Goal: Task Accomplishment & Management: Use online tool/utility

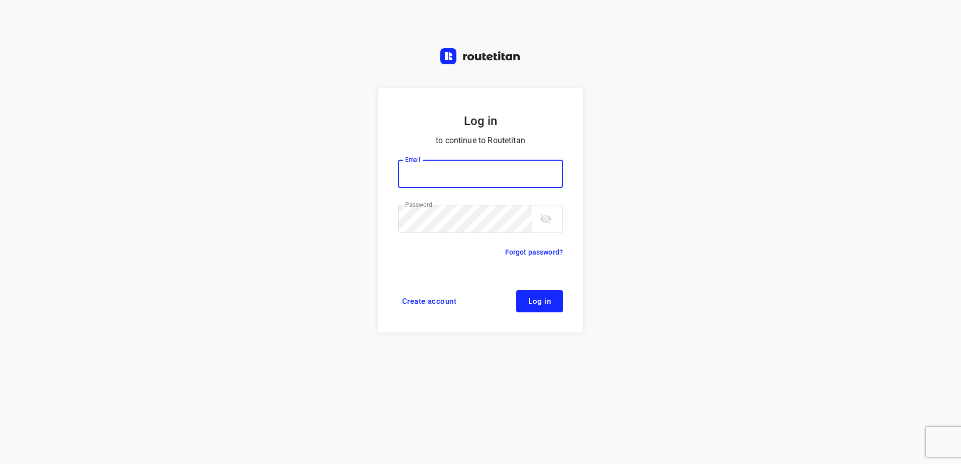
type input "[EMAIL_ADDRESS][DOMAIN_NAME]"
click at [555, 298] on button "Log in" at bounding box center [539, 301] width 47 height 22
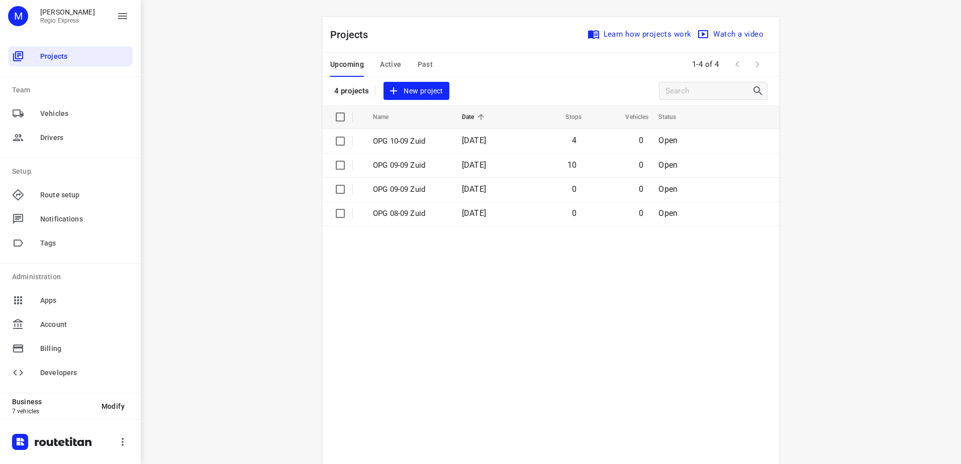
click at [390, 61] on span "Active" at bounding box center [390, 64] width 21 height 13
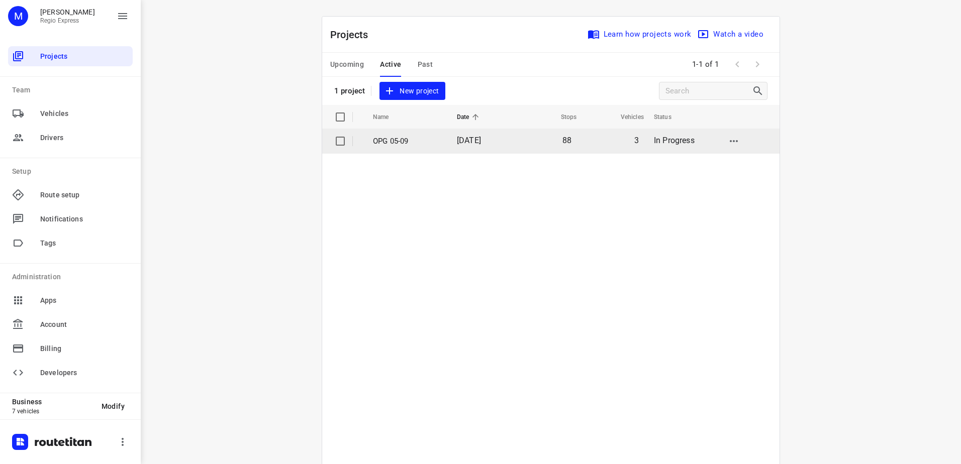
click at [441, 136] on td "OPG 05-09" at bounding box center [406, 141] width 86 height 24
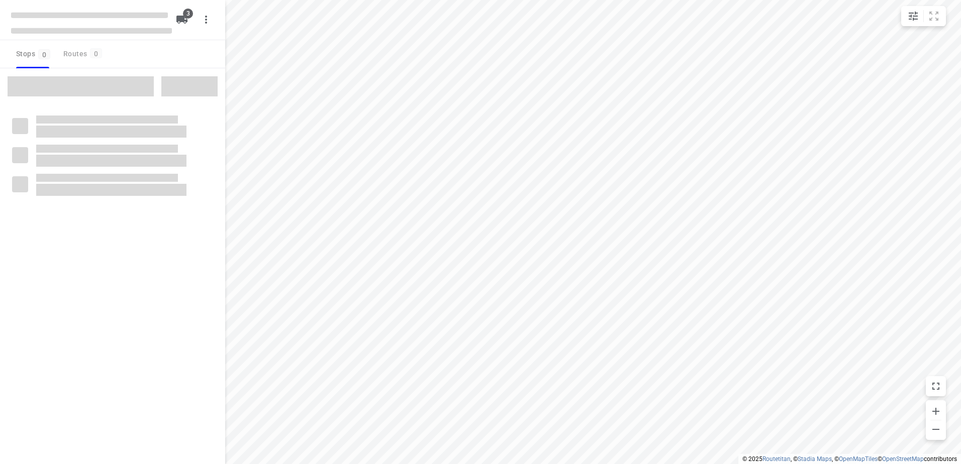
type input "distance"
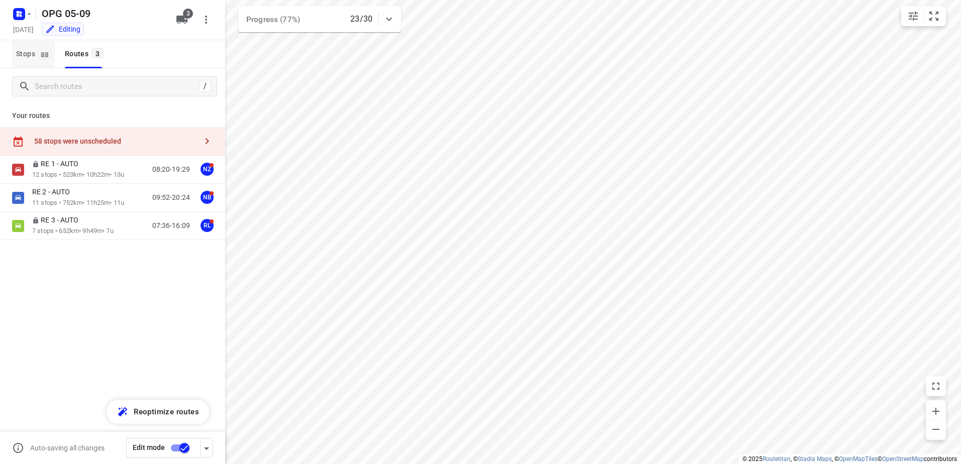
click at [38, 56] on span "88" at bounding box center [45, 54] width 14 height 10
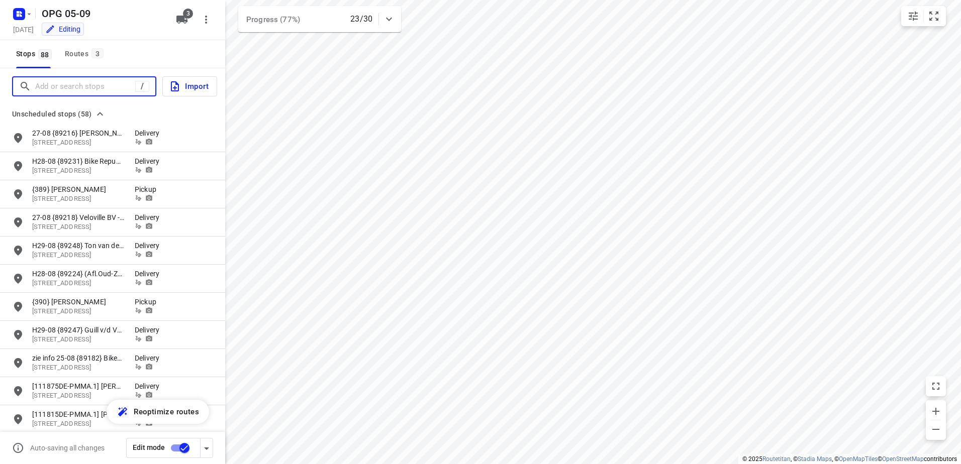
click at [69, 79] on input "Add or search stops" at bounding box center [85, 87] width 100 height 16
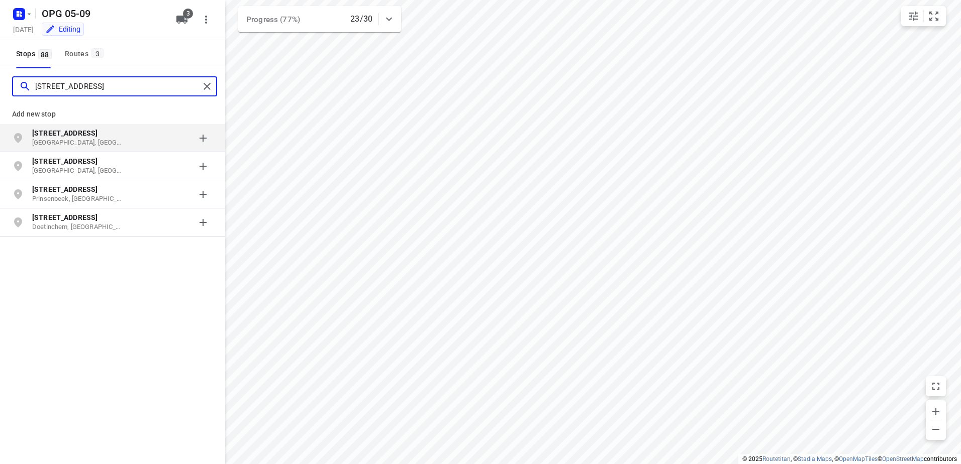
type input "halseweg 58"
click at [75, 135] on p "Halseweg 58" at bounding box center [78, 133] width 92 height 10
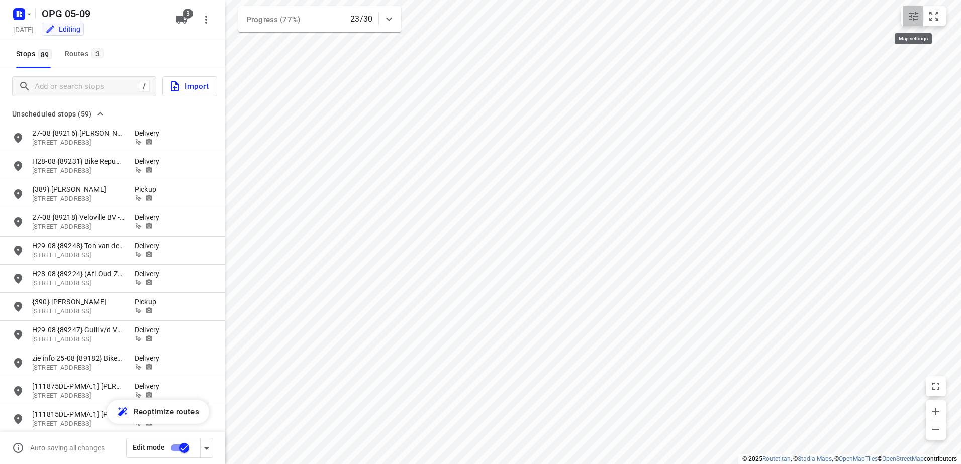
click at [910, 13] on icon "small contained button group" at bounding box center [912, 16] width 9 height 9
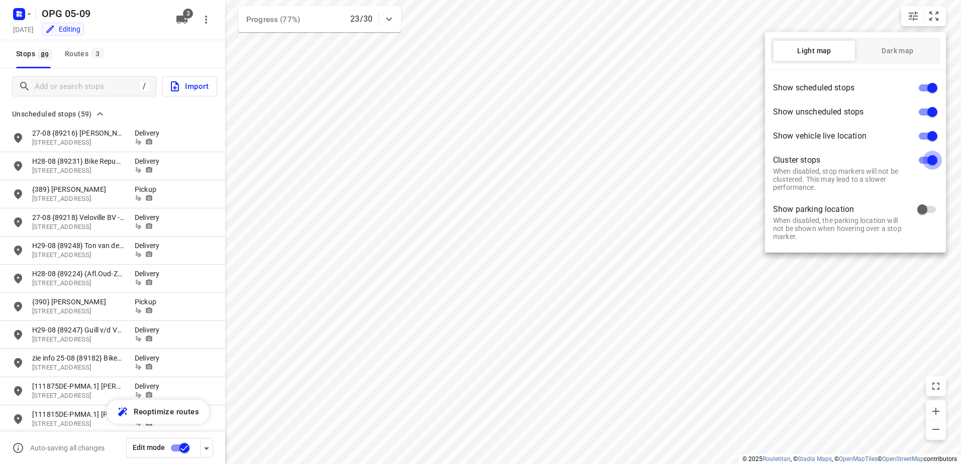
click at [928, 161] on input "checkbox" at bounding box center [931, 160] width 57 height 19
checkbox input "false"
click at [602, 304] on div at bounding box center [480, 232] width 961 height 464
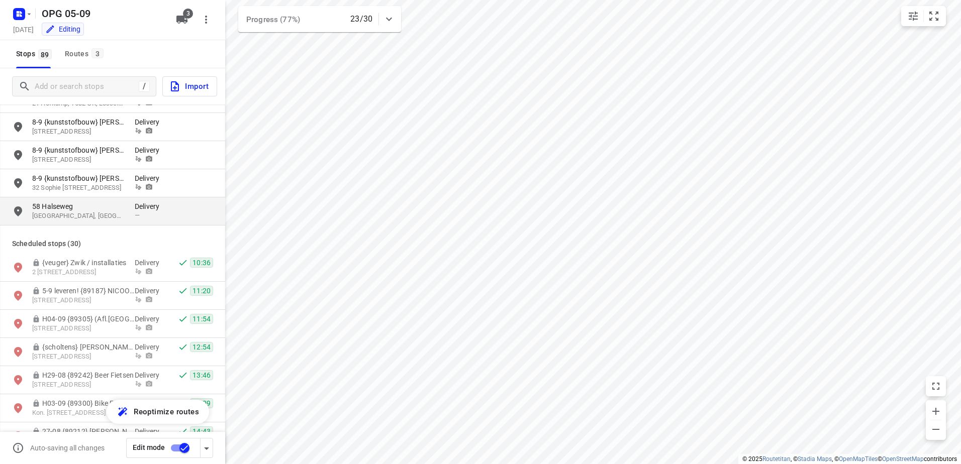
scroll to position [1557, 0]
click at [167, 212] on div "grid" at bounding box center [189, 212] width 48 height 20
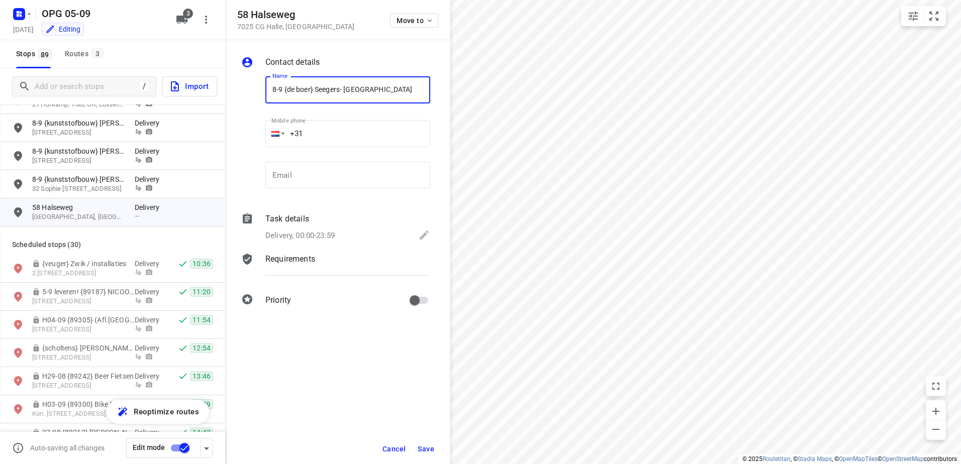
type input "8-9 {de boer} Seegers- Halle"
click at [321, 220] on div "Task details" at bounding box center [347, 219] width 165 height 12
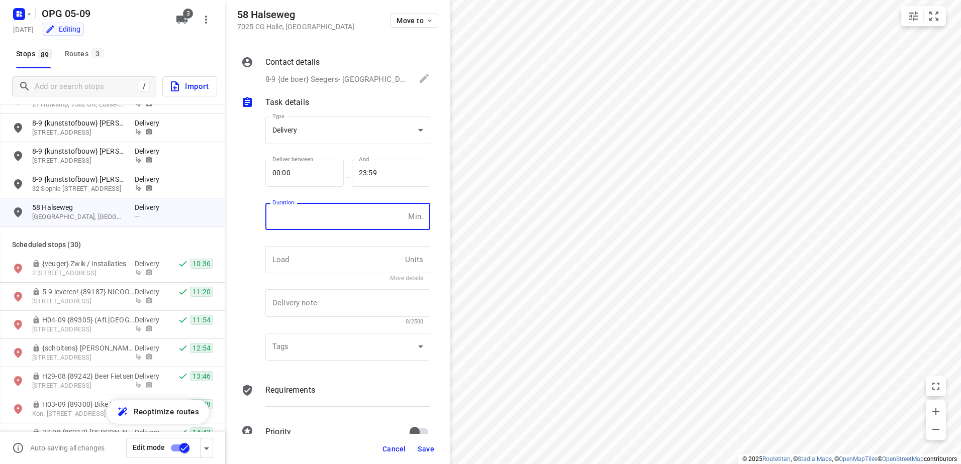
click at [318, 219] on input "number" at bounding box center [334, 216] width 139 height 27
type input "10"
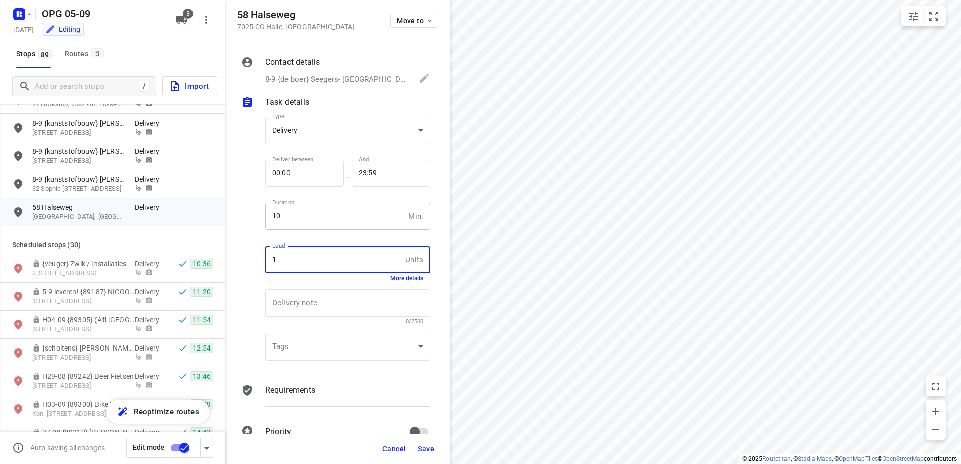
type input "1"
click at [315, 392] on p "Requirements" at bounding box center [290, 390] width 50 height 12
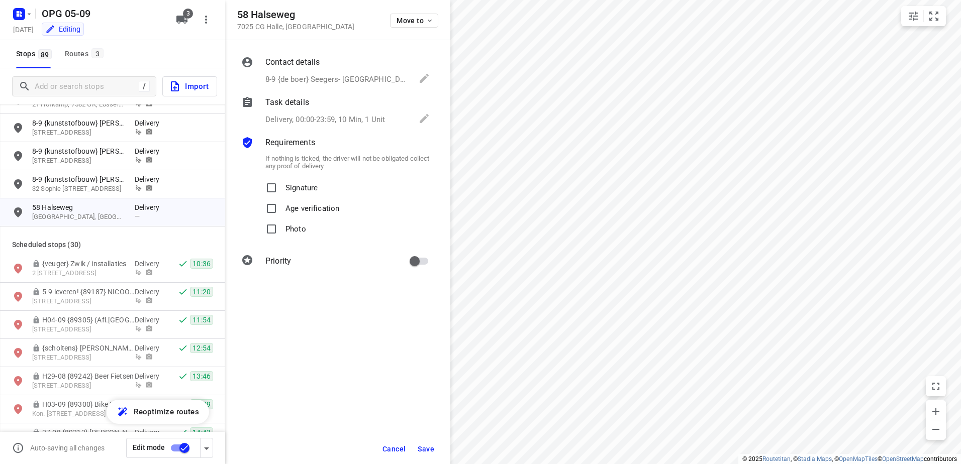
click at [310, 186] on p "Signature" at bounding box center [301, 185] width 32 height 15
click at [281, 186] on input "Signature" at bounding box center [271, 188] width 20 height 20
checkbox input "true"
click at [282, 240] on div "If nothing is ticked, the driver will not be obligated collect any proof of del…" at bounding box center [347, 195] width 169 height 93
click at [309, 228] on div "Photo" at bounding box center [347, 229] width 165 height 21
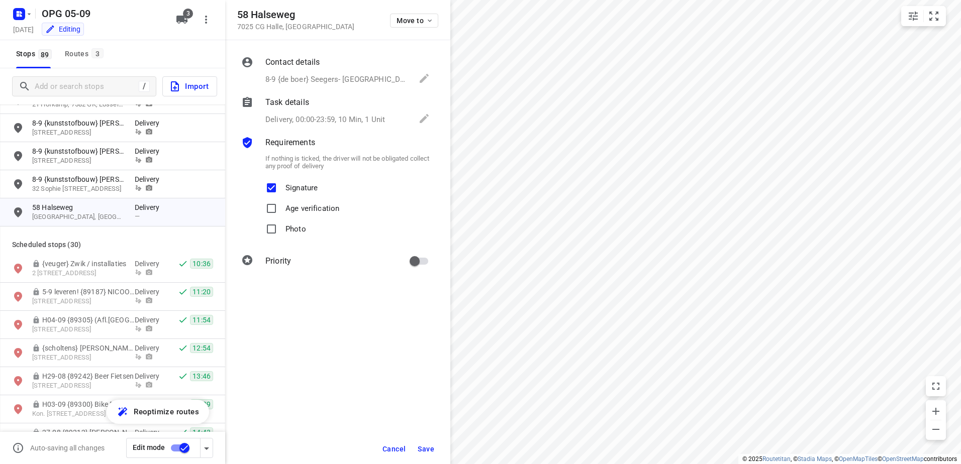
click at [283, 228] on label "Photo" at bounding box center [283, 229] width 45 height 21
click at [281, 228] on input "Photo" at bounding box center [271, 229] width 20 height 20
checkbox input "true"
click at [410, 260] on input "primary checkbox" at bounding box center [414, 261] width 57 height 19
checkbox input "true"
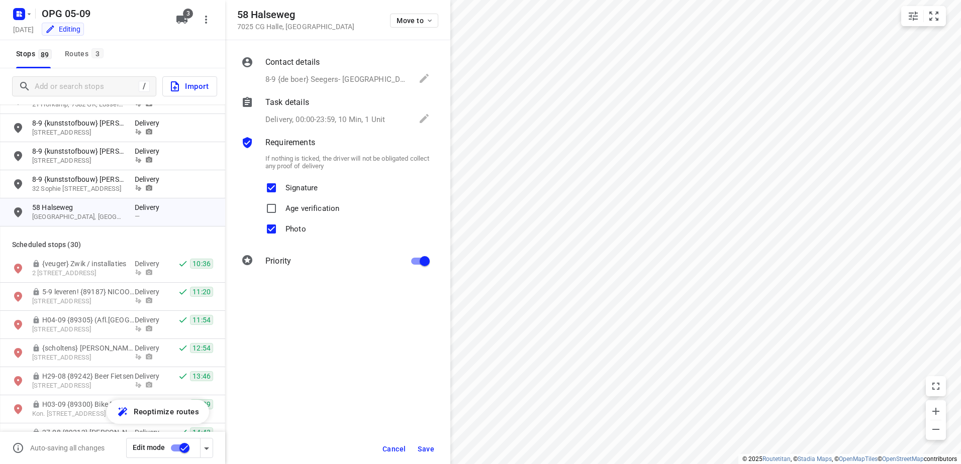
click at [433, 447] on span "Save" at bounding box center [425, 449] width 17 height 8
